Goal: Entertainment & Leisure: Consume media (video, audio)

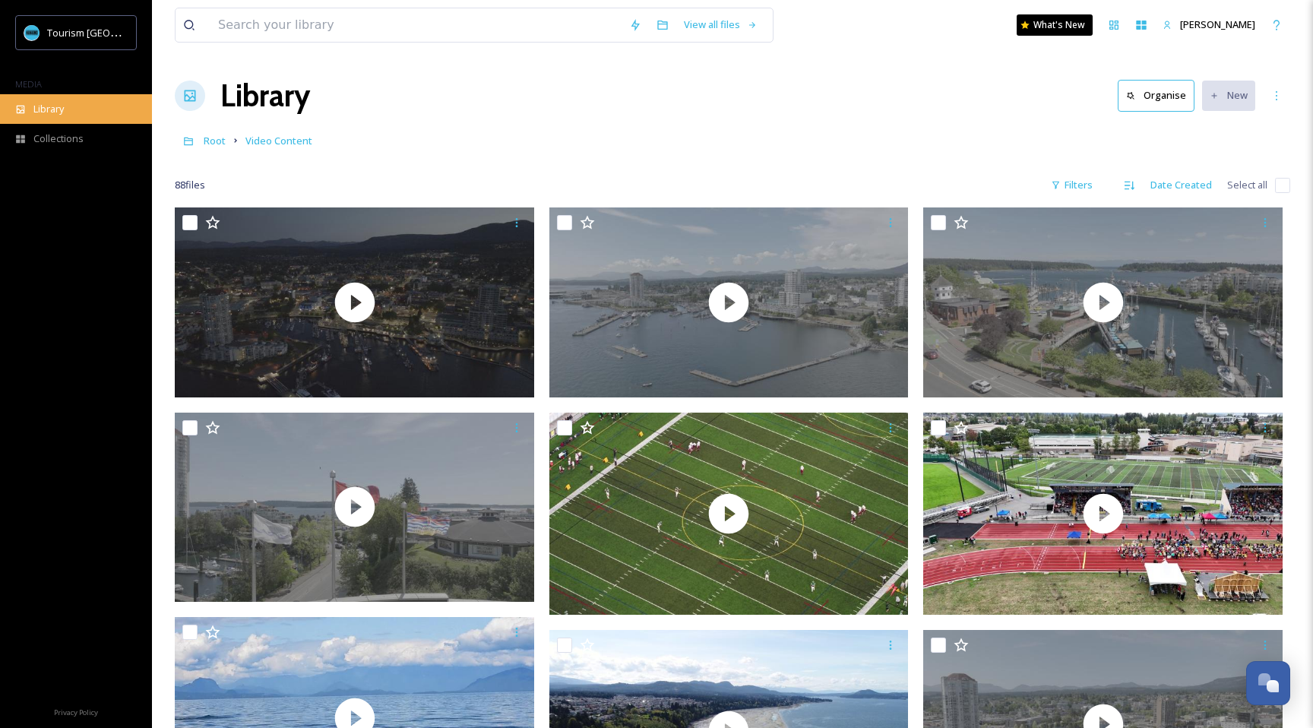
click at [65, 104] on div "Library" at bounding box center [76, 109] width 152 height 30
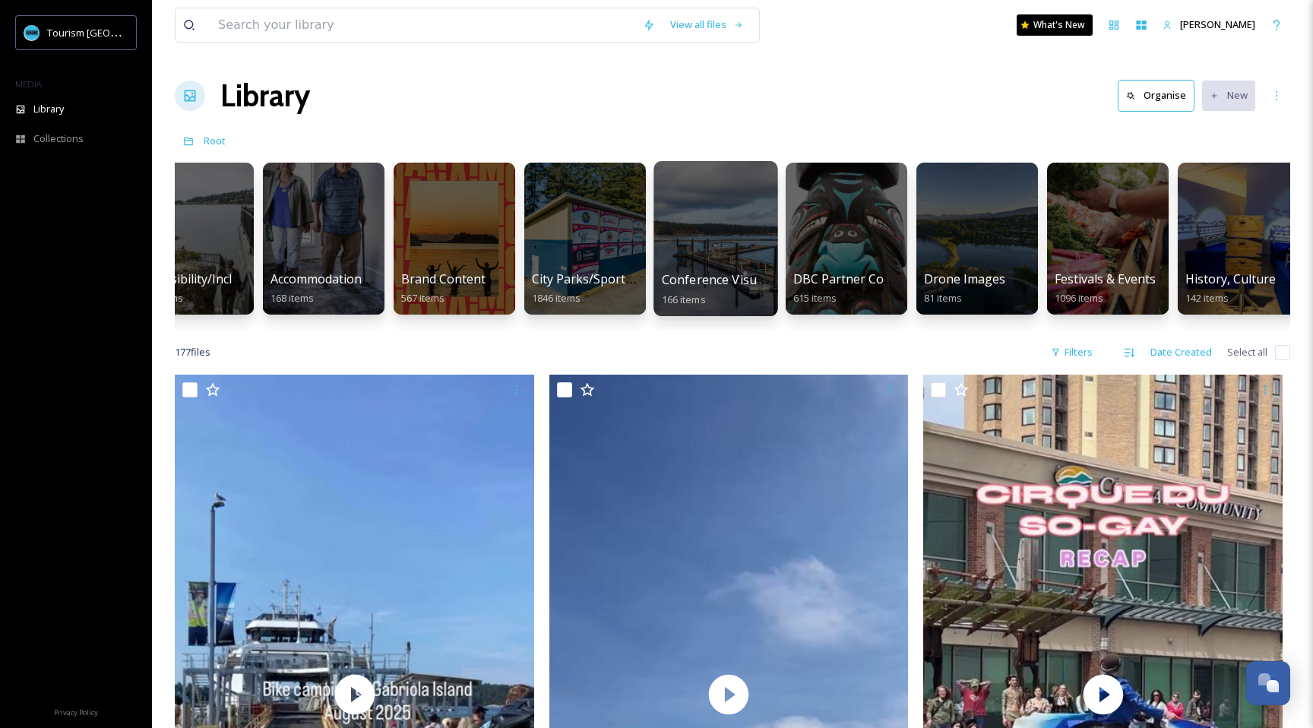
scroll to position [0, 45]
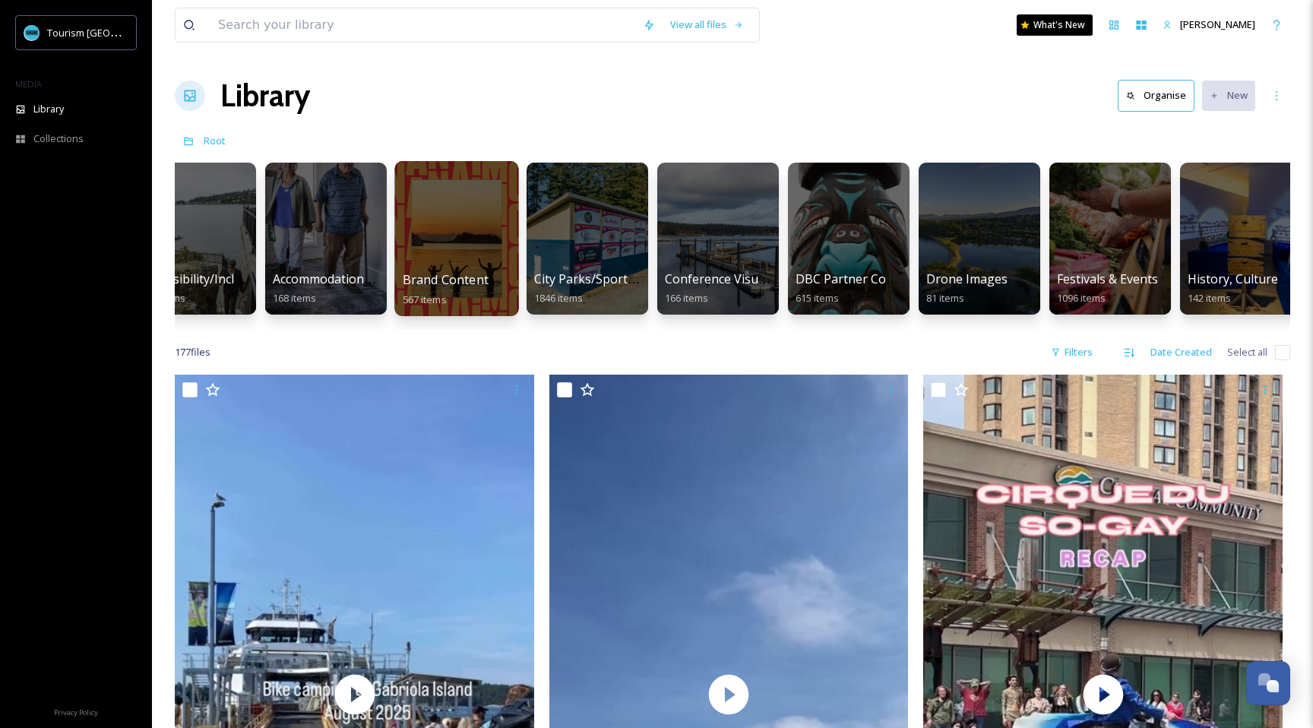
click at [447, 244] on div at bounding box center [456, 238] width 124 height 155
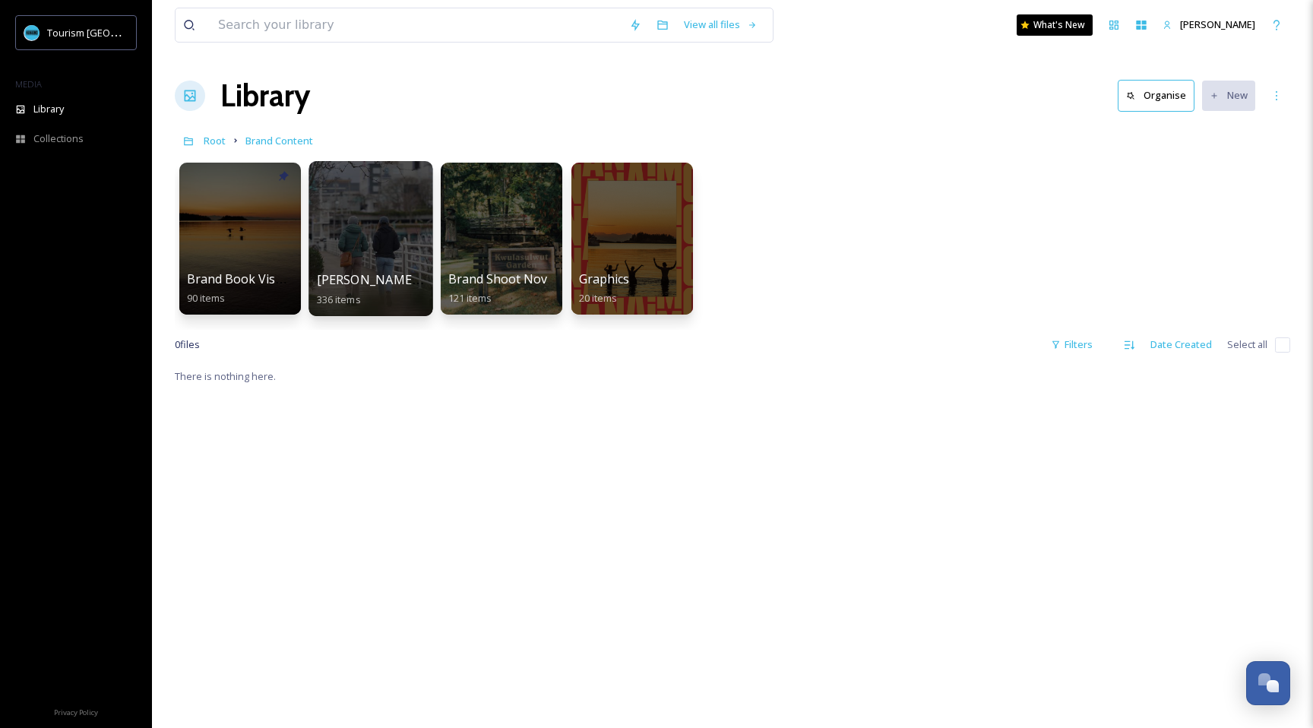
click at [382, 230] on div at bounding box center [371, 238] width 124 height 155
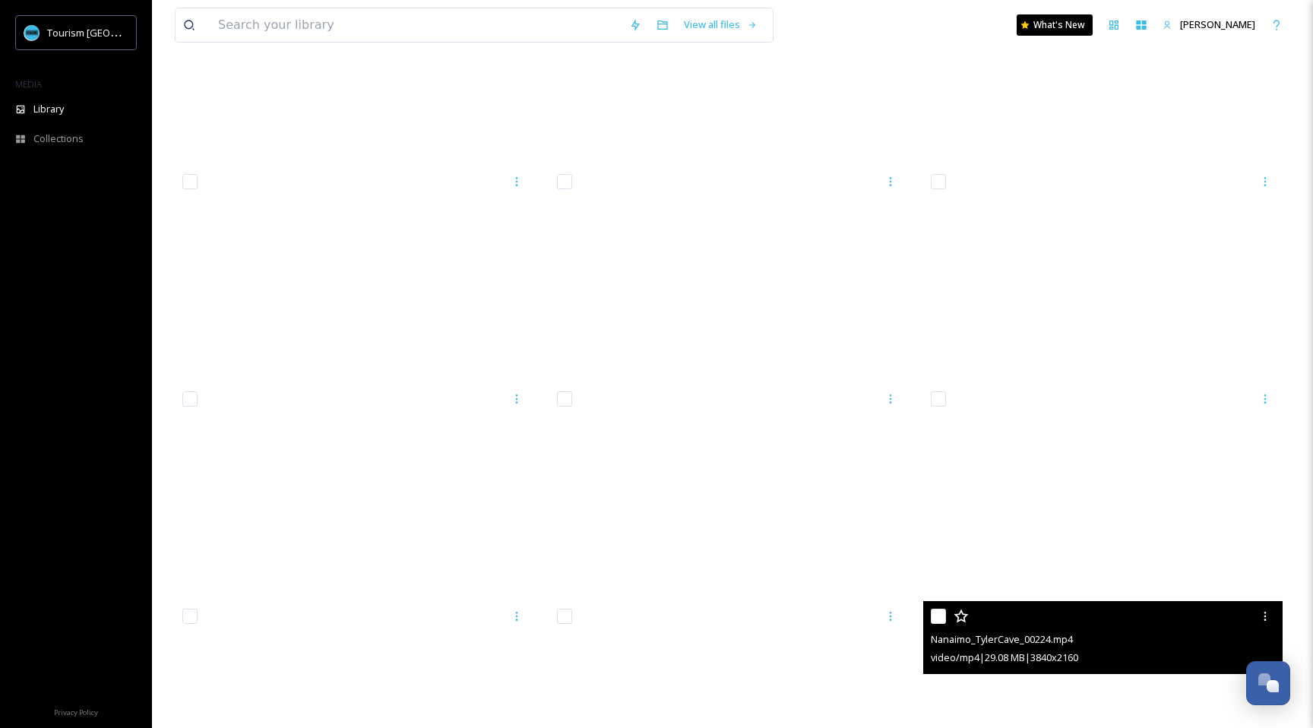
scroll to position [7615, 0]
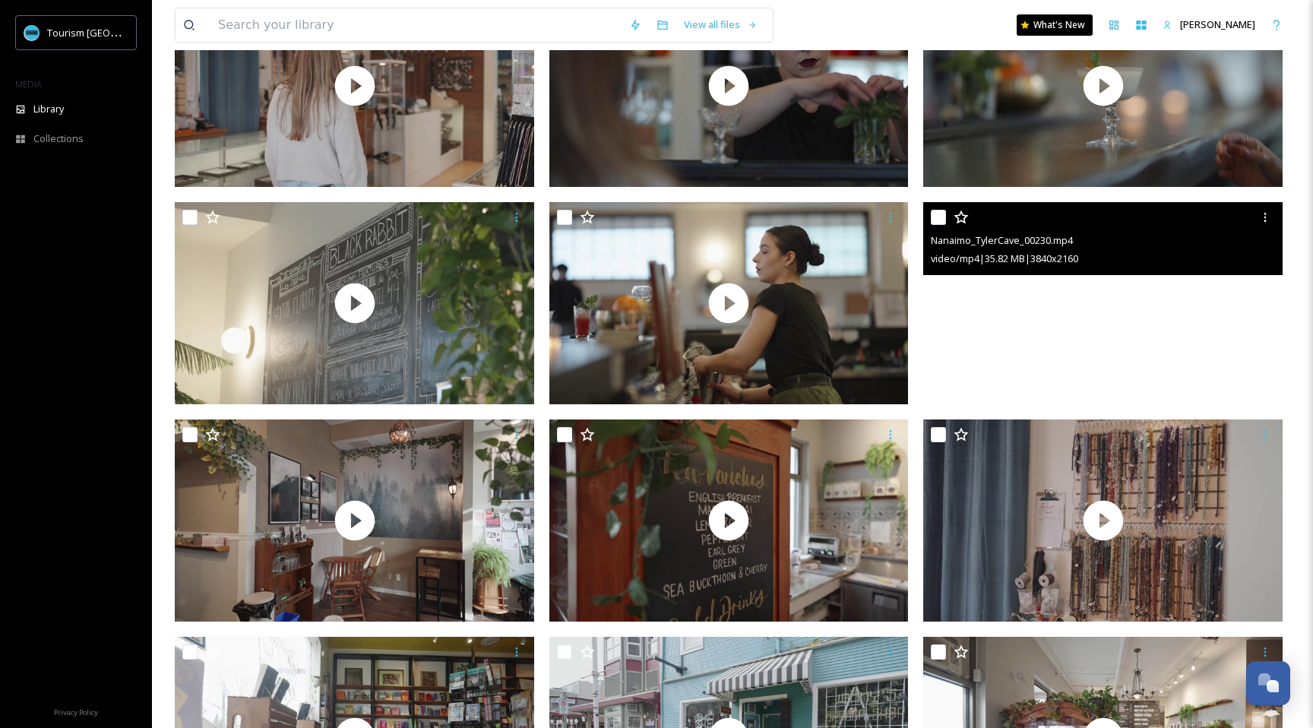
click at [1095, 328] on video "Nanaimo_TylerCave_00230.mp4" at bounding box center [1102, 303] width 359 height 202
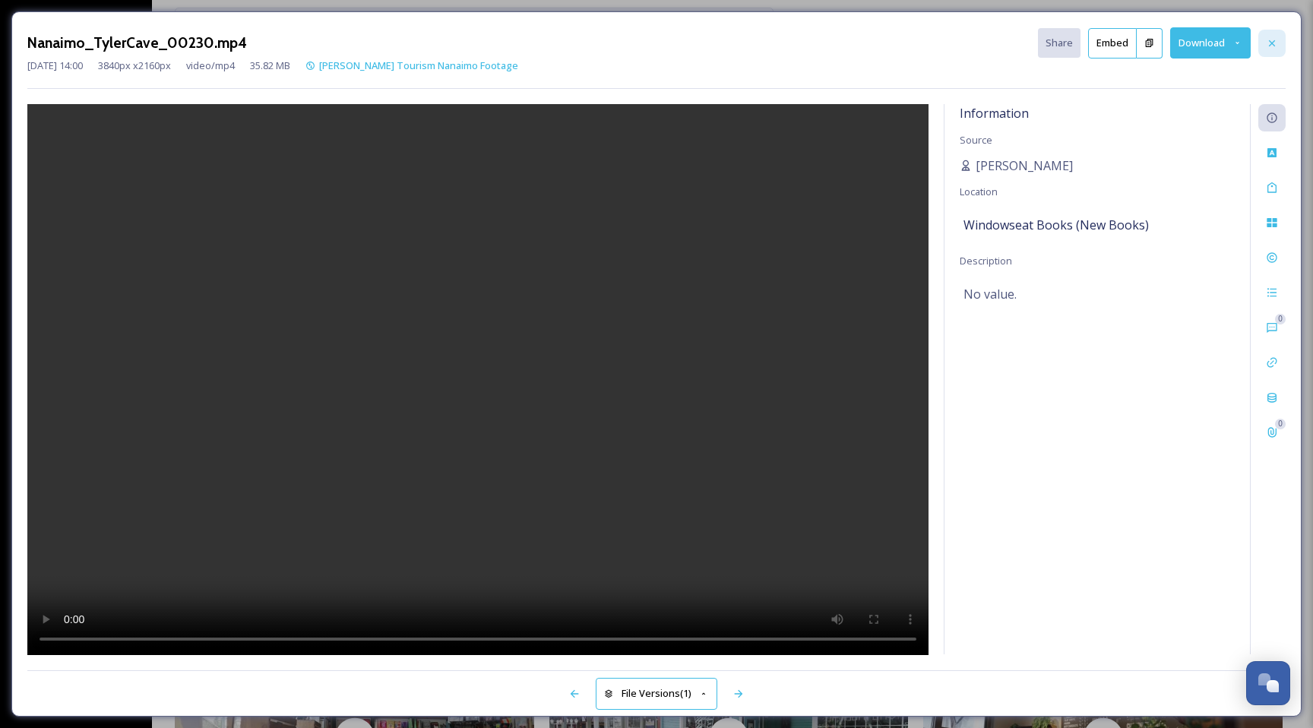
click at [1266, 40] on icon at bounding box center [1272, 43] width 12 height 12
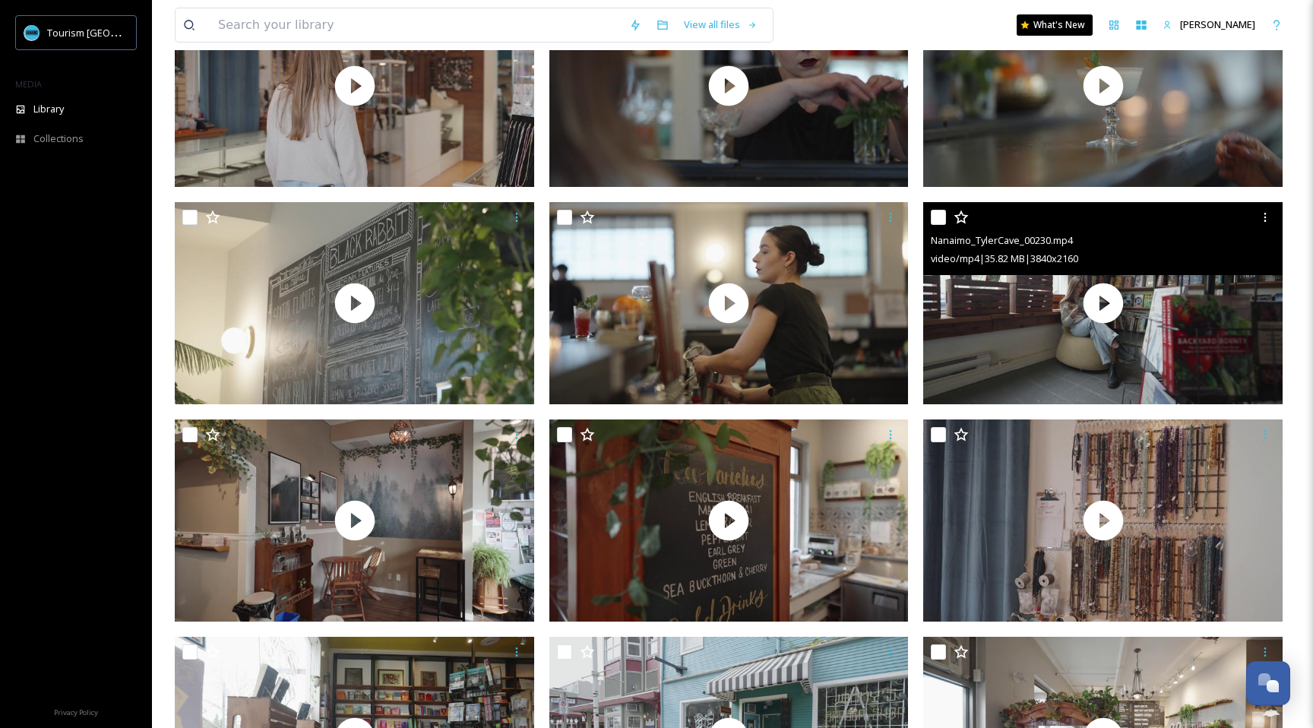
click at [938, 218] on input "checkbox" at bounding box center [938, 217] width 15 height 15
checkbox input "true"
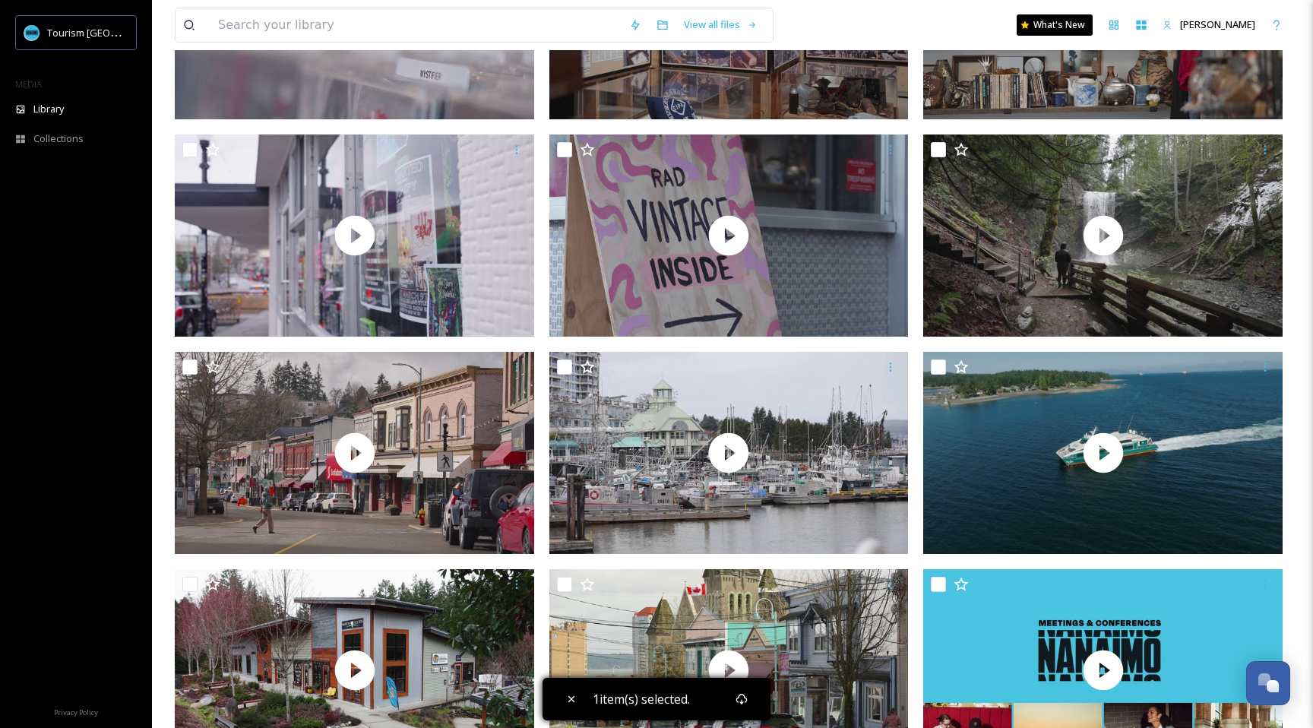
scroll to position [23841, 0]
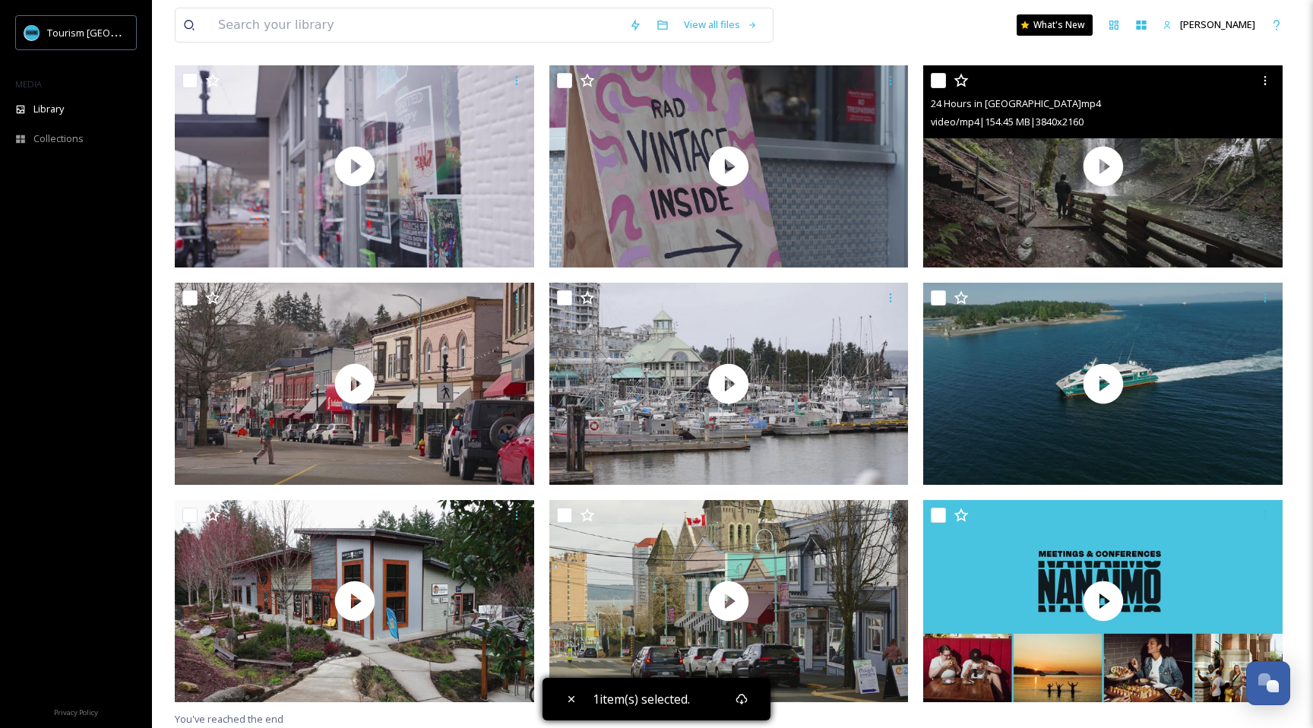
click at [942, 79] on input "checkbox" at bounding box center [938, 80] width 15 height 15
checkbox input "true"
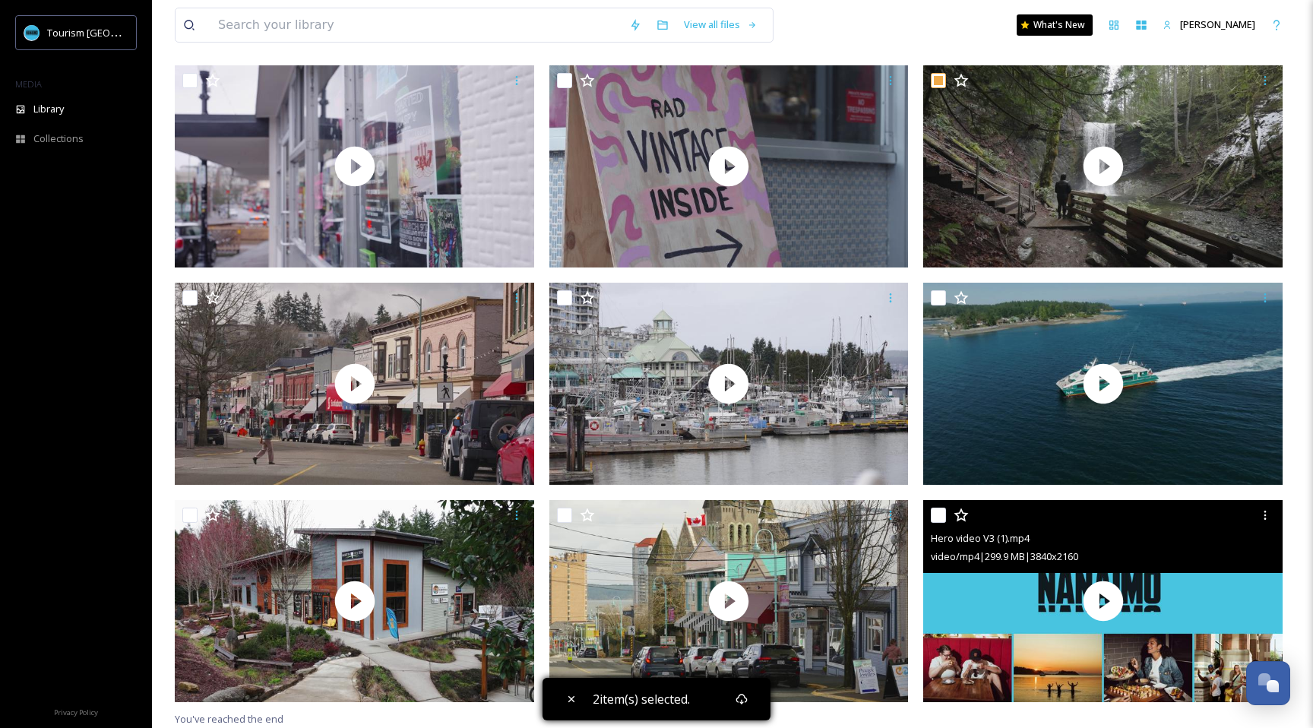
click at [939, 515] on input "checkbox" at bounding box center [938, 515] width 15 height 15
checkbox input "true"
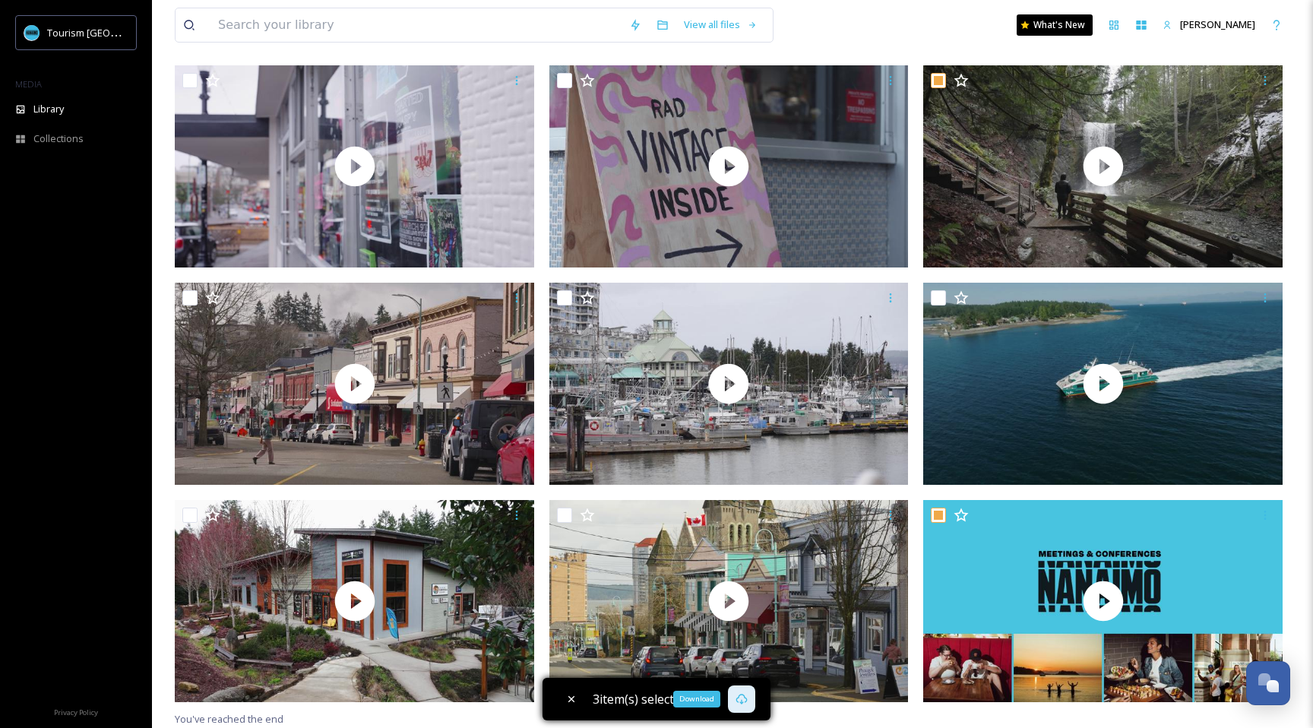
click at [742, 699] on icon at bounding box center [742, 699] width 12 height 12
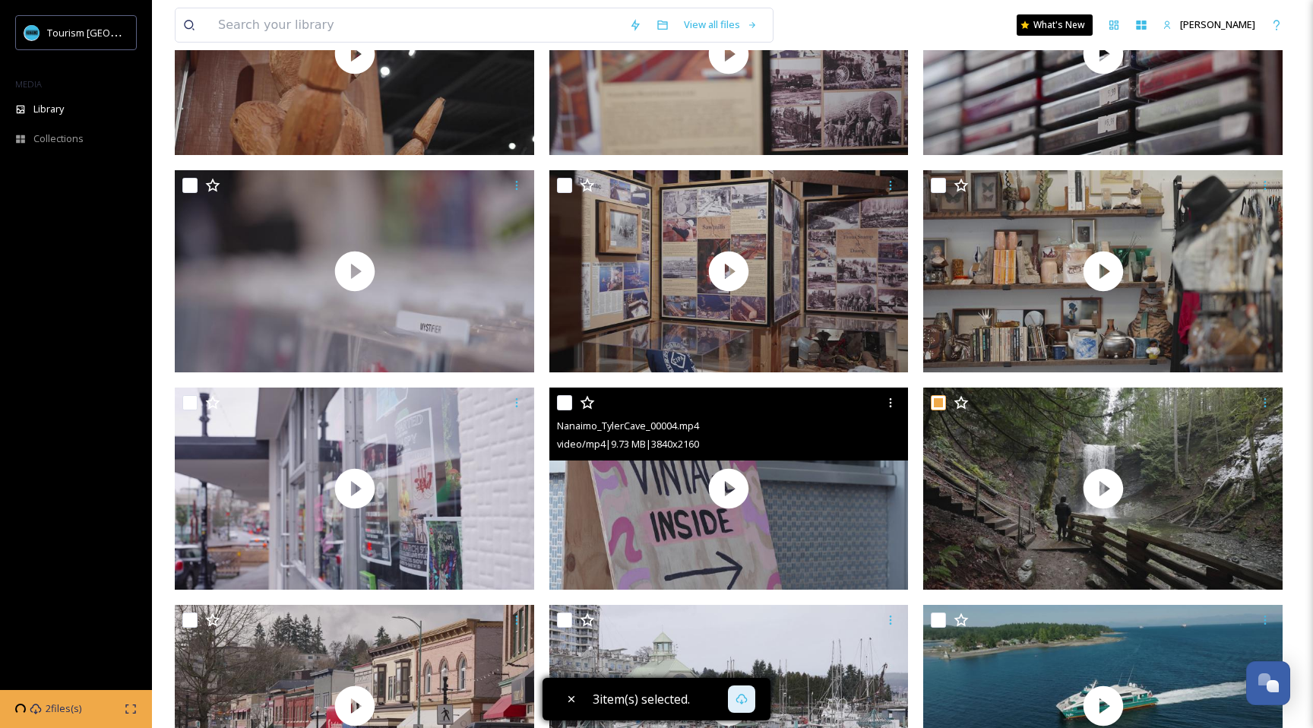
scroll to position [23513, 0]
